Goal: Task Accomplishment & Management: Manage account settings

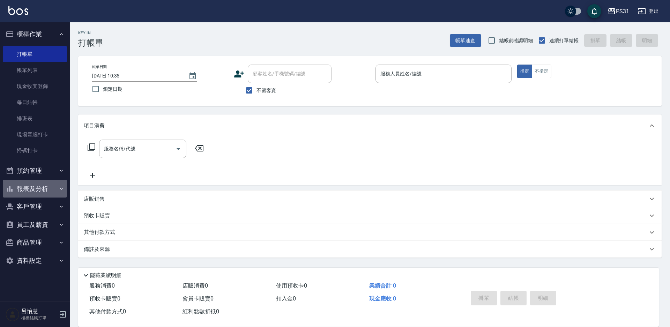
click at [30, 186] on button "報表及分析" at bounding box center [35, 189] width 64 height 18
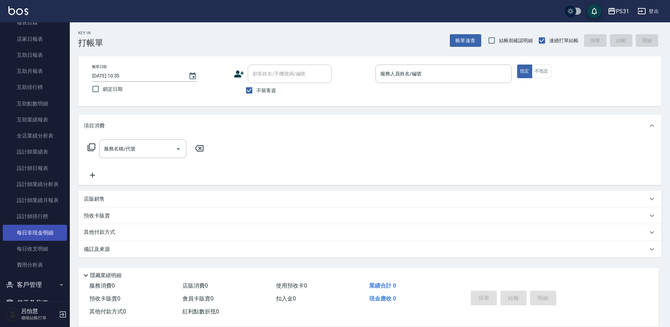
scroll to position [240, 0]
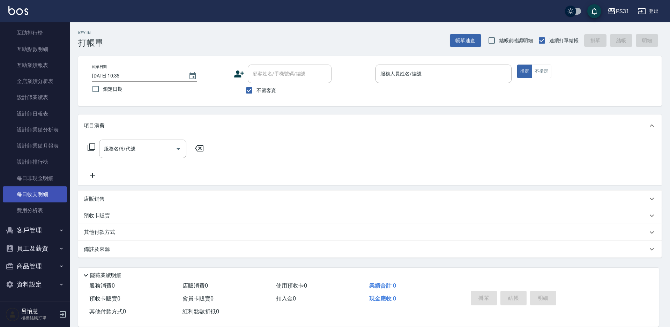
click at [49, 189] on link "每日收支明細" at bounding box center [35, 194] width 64 height 16
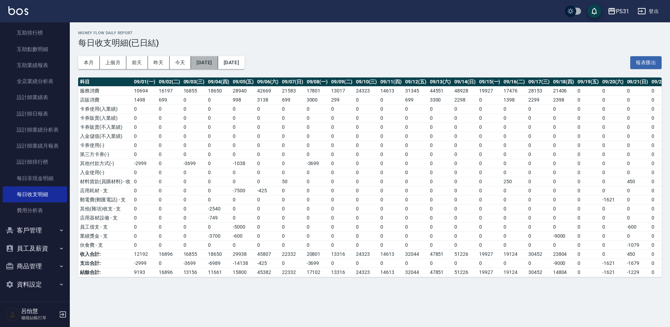
click at [209, 60] on button "[DATE]" at bounding box center [204, 62] width 27 height 13
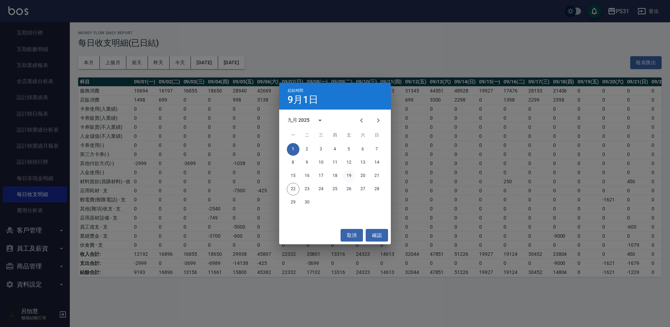
click at [350, 178] on button "19" at bounding box center [349, 176] width 13 height 13
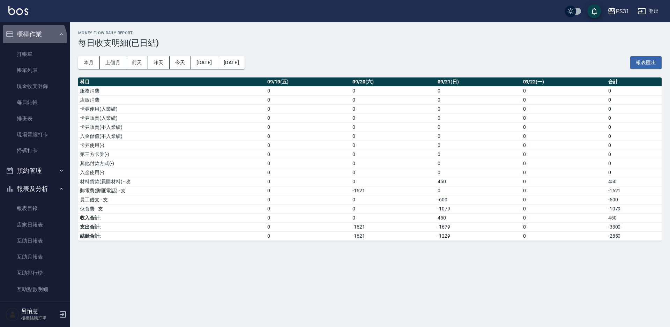
click at [33, 39] on button "櫃檯作業" at bounding box center [35, 34] width 64 height 18
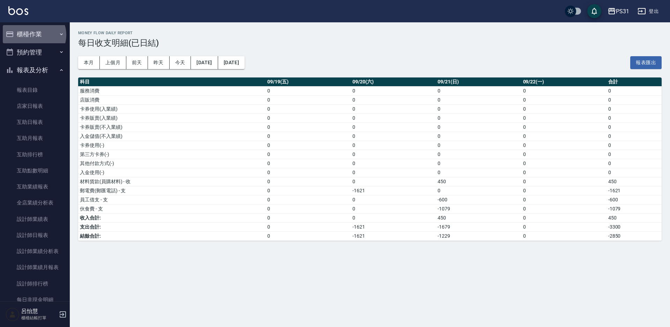
click at [33, 35] on button "櫃檯作業" at bounding box center [35, 34] width 64 height 18
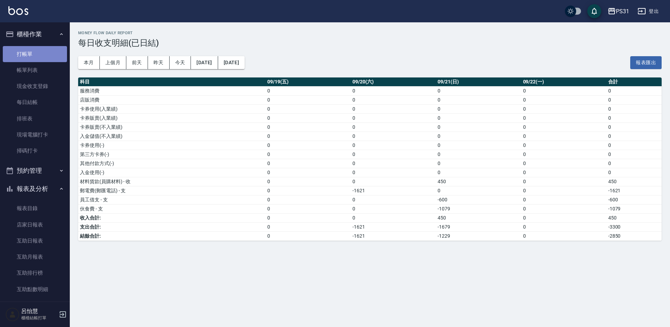
click at [36, 51] on link "打帳單" at bounding box center [35, 54] width 64 height 16
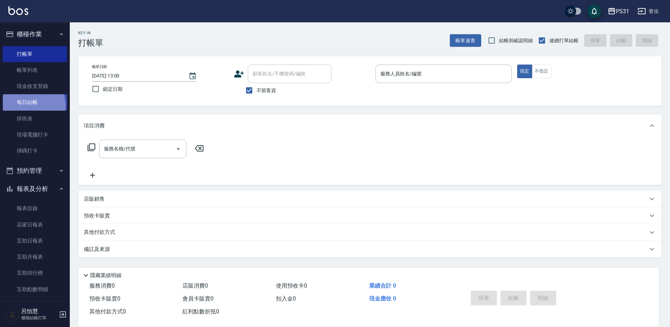
click at [29, 105] on link "每日結帳" at bounding box center [35, 102] width 64 height 16
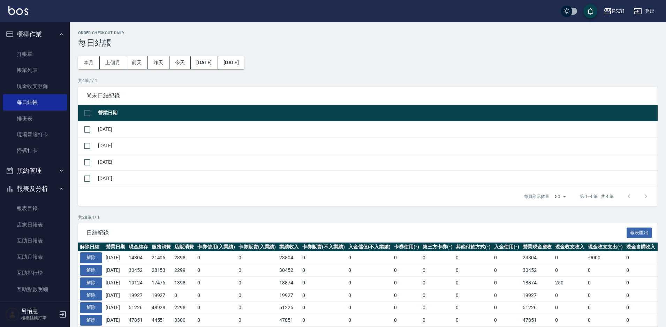
click at [88, 114] on input "checkbox" at bounding box center [87, 113] width 15 height 15
checkbox input "true"
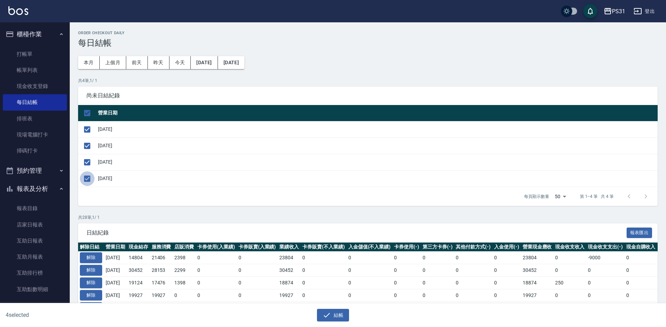
click at [89, 177] on input "checkbox" at bounding box center [87, 178] width 15 height 15
checkbox input "false"
drag, startPoint x: 334, startPoint y: 315, endPoint x: 326, endPoint y: 311, distance: 9.0
click at [333, 316] on button "結帳" at bounding box center [333, 315] width 32 height 13
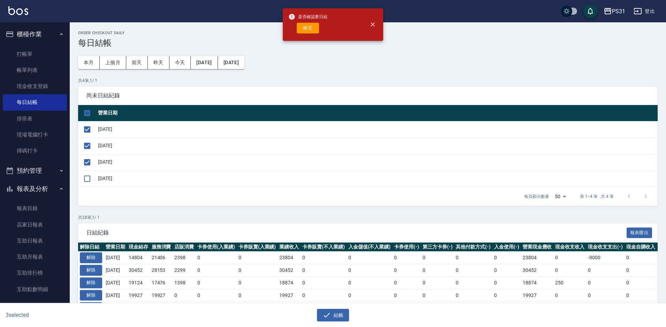
click at [307, 22] on div "是否確認要日結 確定" at bounding box center [307, 24] width 39 height 28
click at [299, 23] on button "確定" at bounding box center [308, 28] width 22 height 11
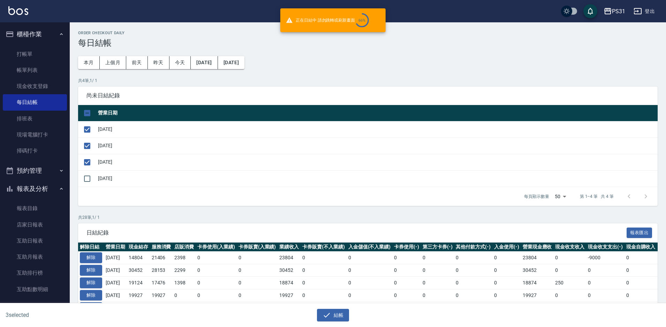
checkbox input "false"
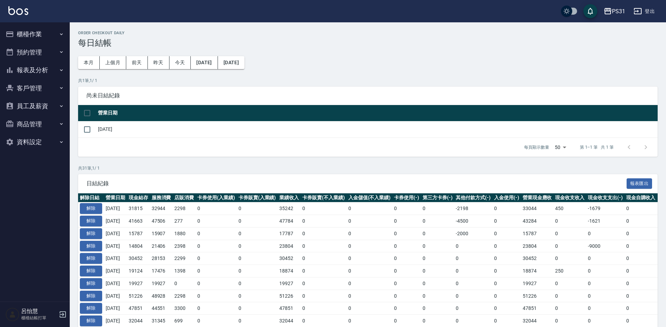
click at [37, 73] on button "報表及分析" at bounding box center [35, 70] width 64 height 18
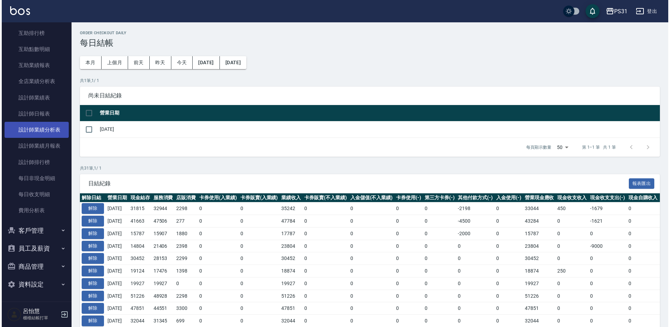
scroll to position [122, 0]
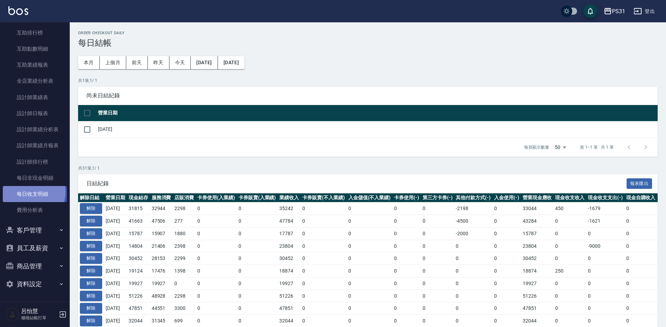
click at [28, 190] on link "每日收支明細" at bounding box center [35, 194] width 64 height 16
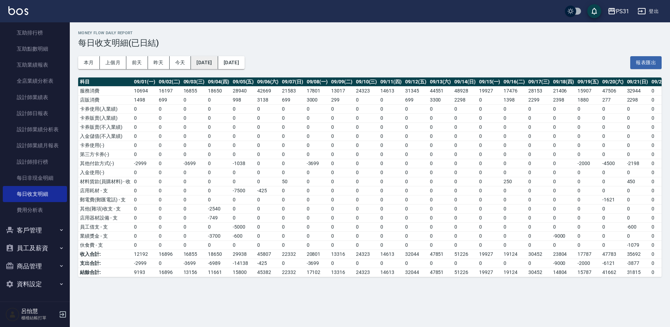
click at [209, 62] on button "[DATE]" at bounding box center [204, 62] width 27 height 13
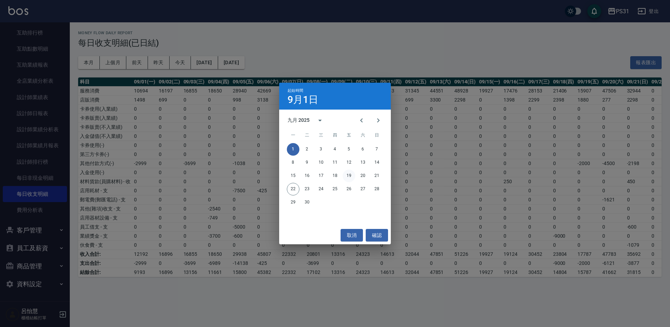
click at [346, 173] on button "19" at bounding box center [349, 176] width 13 height 13
